Goal: Ask a question

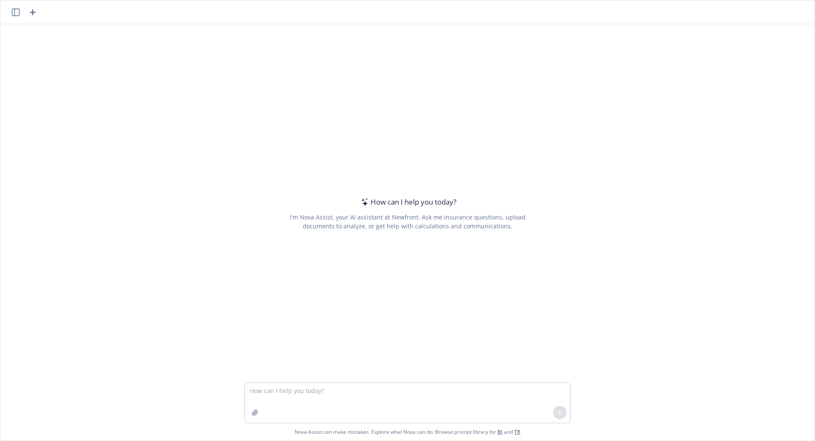
click at [327, 393] on textarea at bounding box center [407, 403] width 325 height 40
type textarea "what keys a win +h"
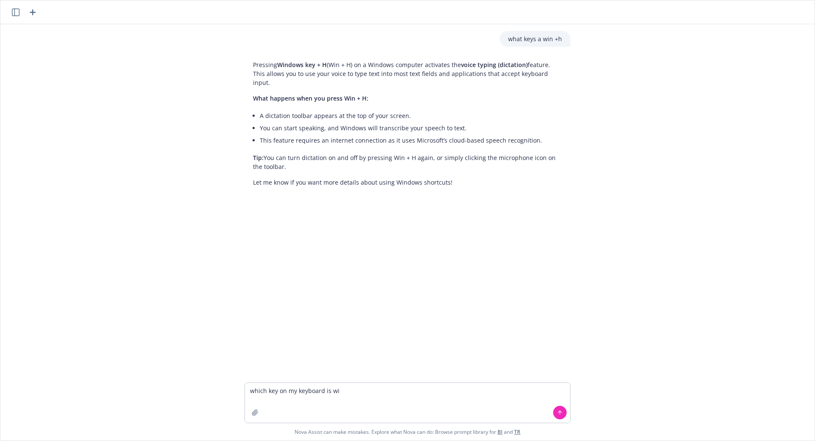
type textarea "which key on my keyboard is win"
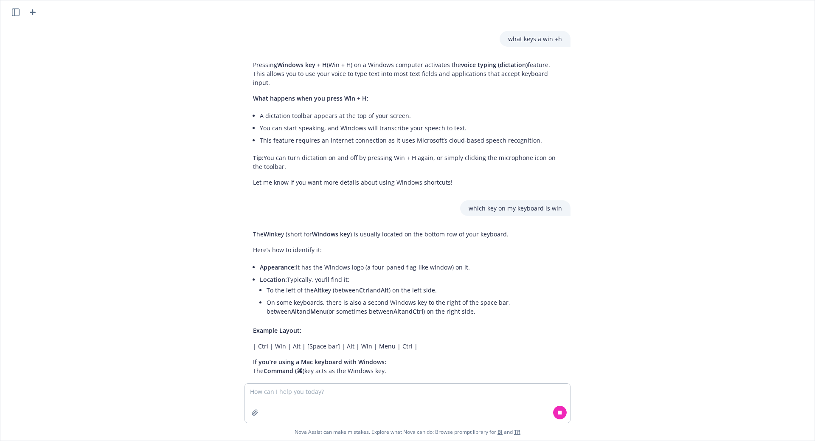
scroll to position [23, 0]
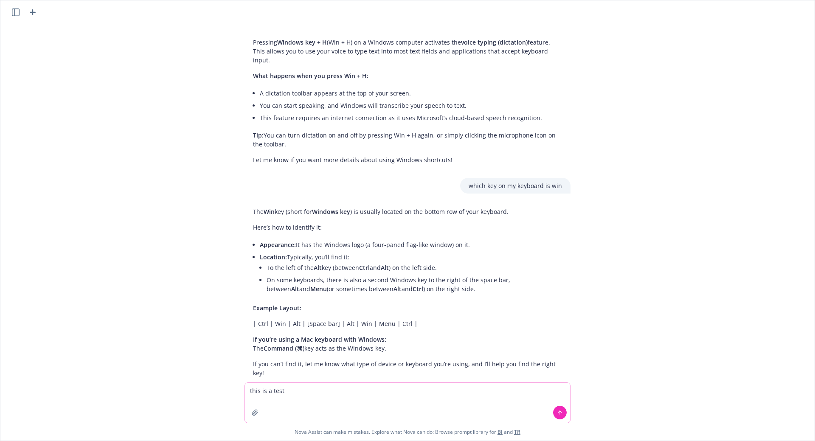
type textarea "This is a test"
drag, startPoint x: 325, startPoint y: 394, endPoint x: 206, endPoint y: 394, distance: 119.3
click at [206, 394] on div "This is a test Nova Assist can make mistakes. Explore what Nova can do: Browse …" at bounding box center [407, 412] width 815 height 58
